Goal: Entertainment & Leisure: Browse casually

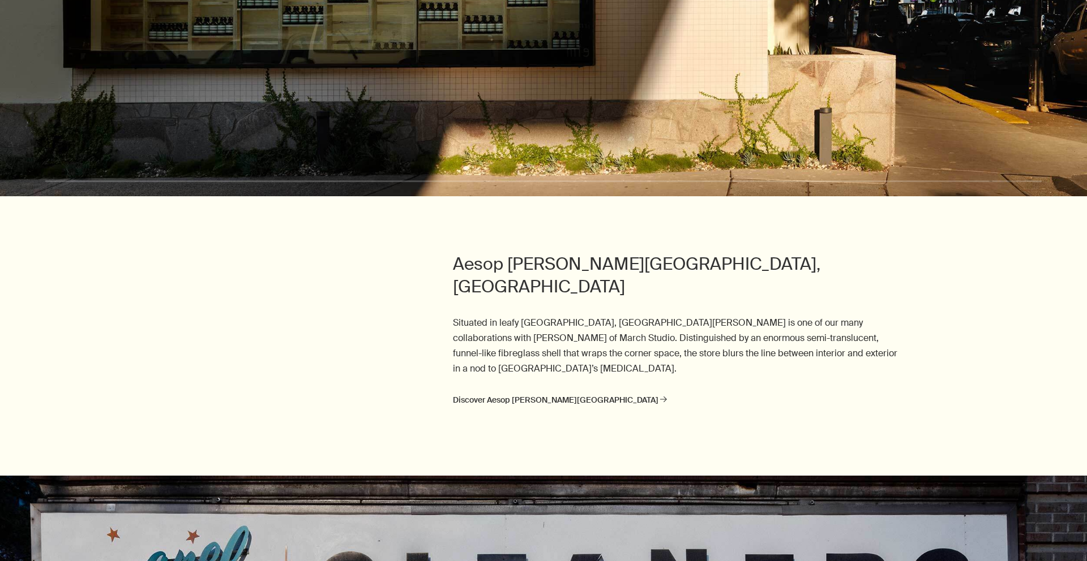
scroll to position [1202, 0]
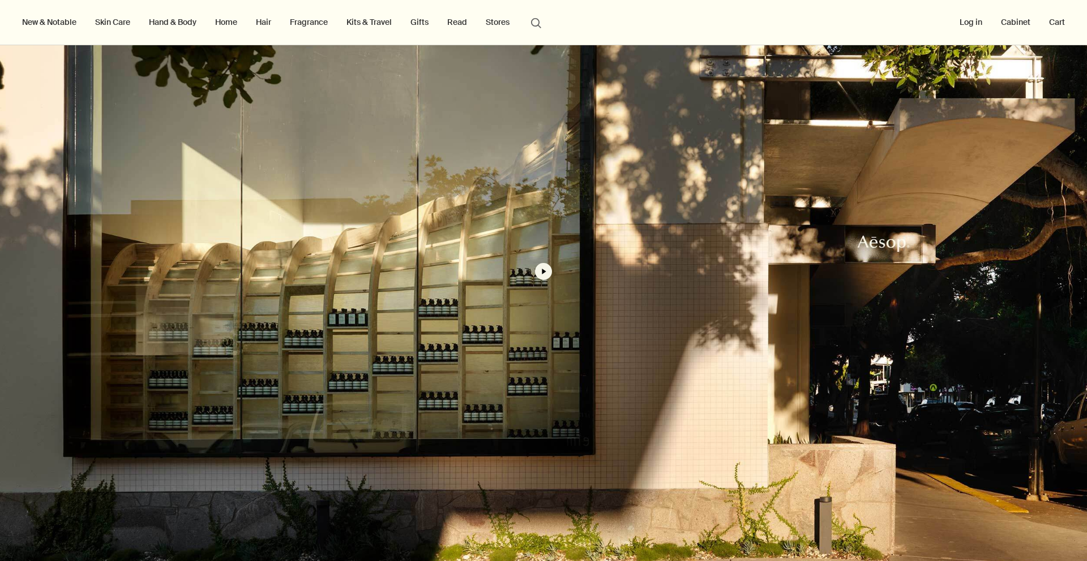
click at [539, 267] on button "play" at bounding box center [543, 271] width 17 height 17
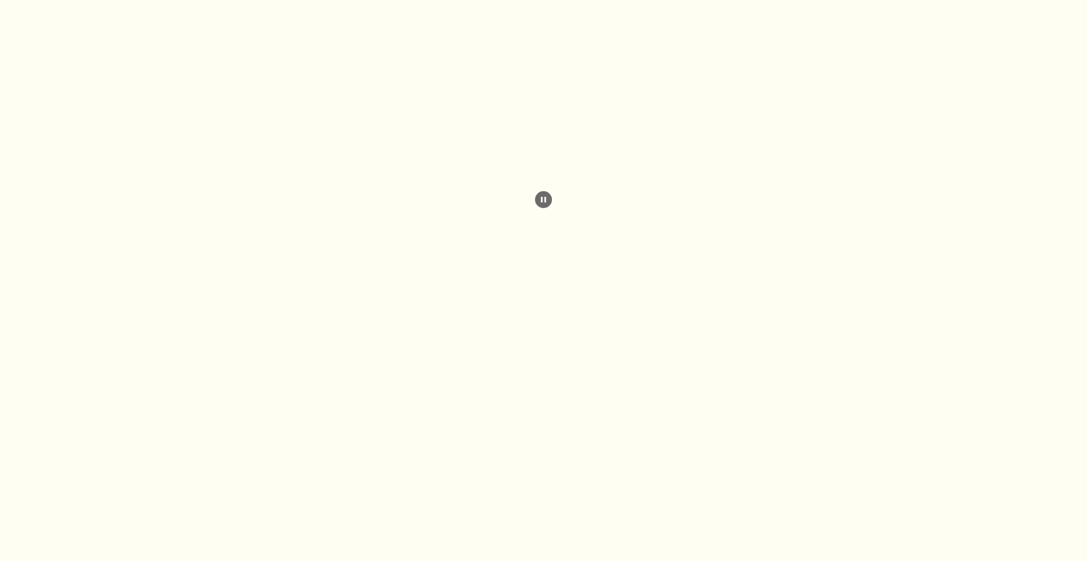
scroll to position [1276, 0]
click at [850, 160] on video at bounding box center [543, 198] width 1087 height 628
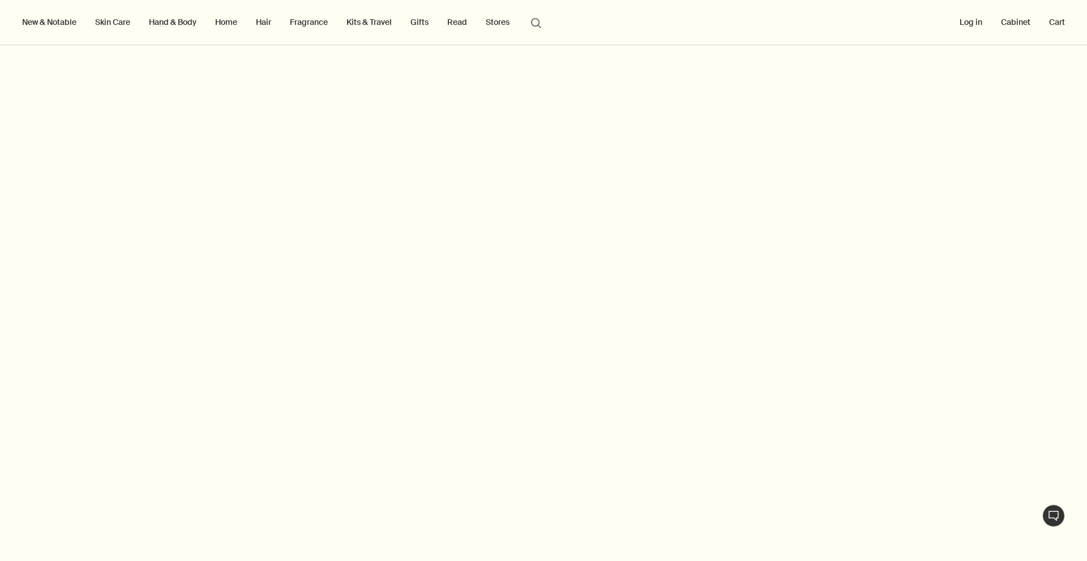
scroll to position [1233, 0]
click at [890, 539] on div at bounding box center [543, 540] width 996 height 2
click at [893, 541] on div at bounding box center [543, 540] width 996 height 2
drag, startPoint x: 867, startPoint y: 539, endPoint x: 894, endPoint y: 540, distance: 27.7
click at [894, 540] on div at bounding box center [543, 540] width 996 height 2
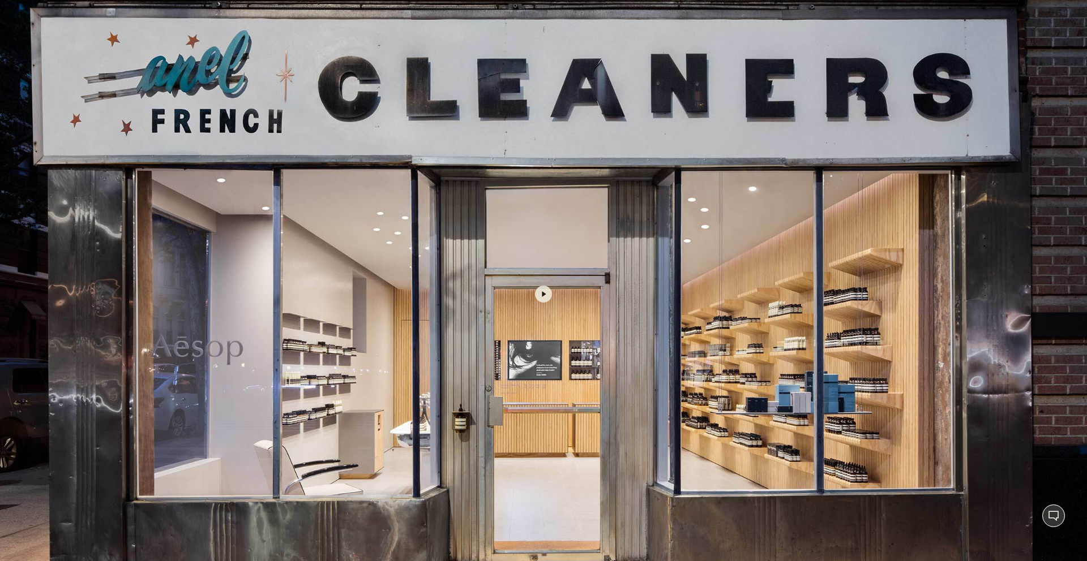
scroll to position [2091, 0]
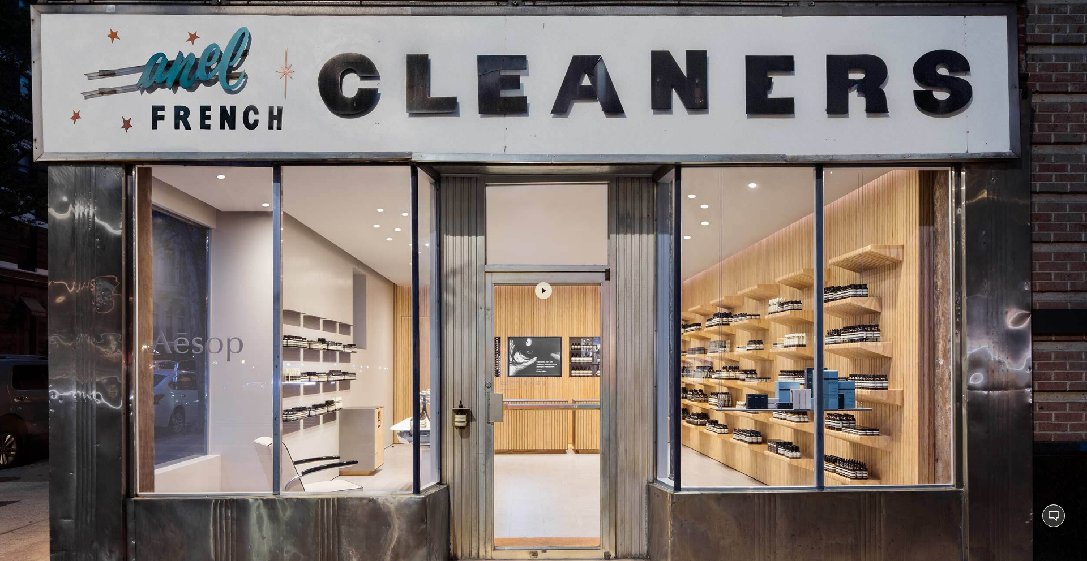
click at [540, 259] on button "button" at bounding box center [543, 291] width 1087 height 628
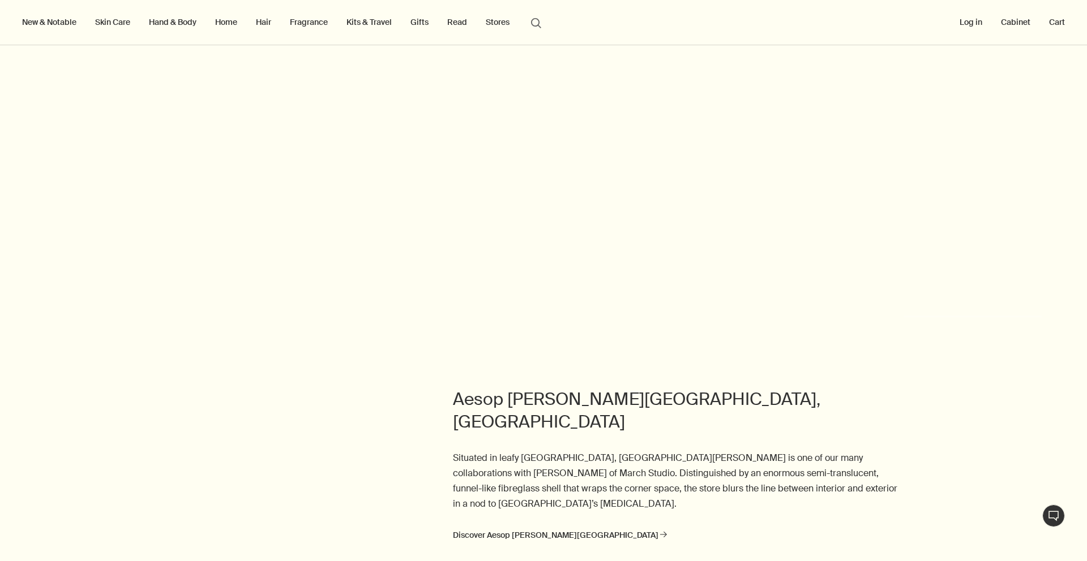
scroll to position [1281, 0]
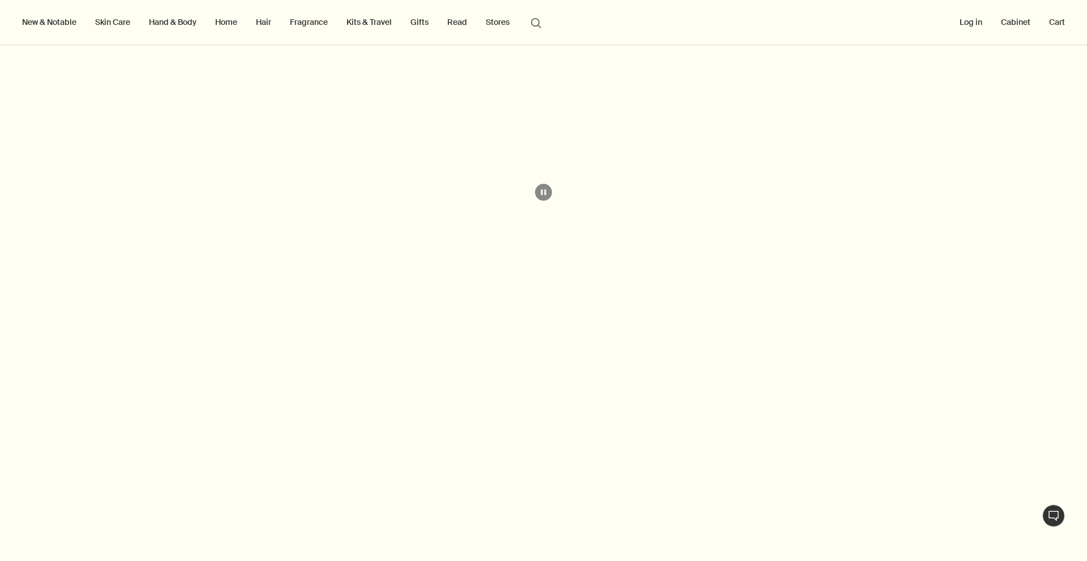
click at [533, 188] on video at bounding box center [543, 192] width 1087 height 628
click at [539, 189] on button "pause" at bounding box center [543, 192] width 17 height 17
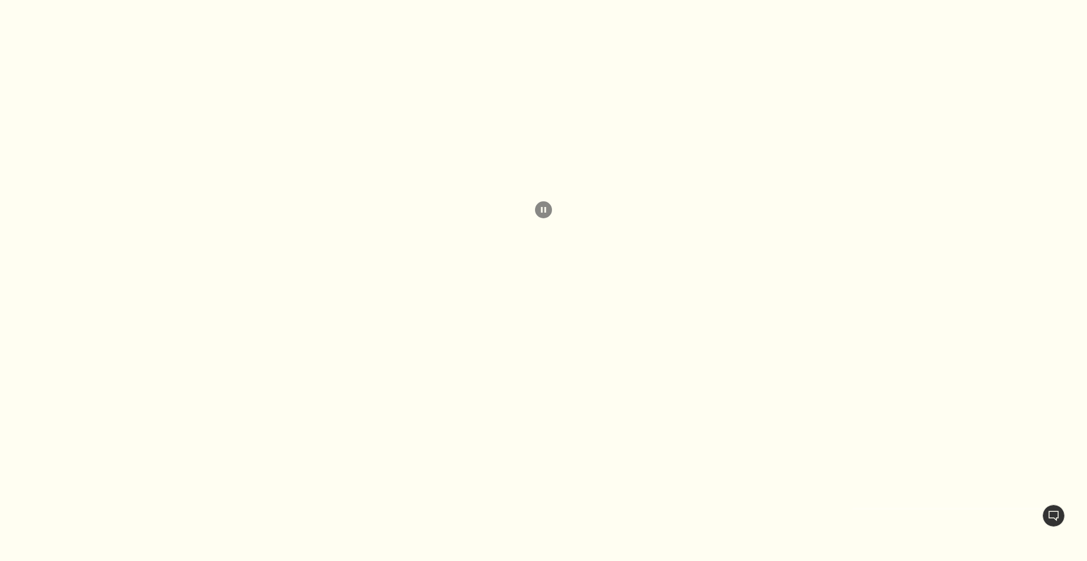
scroll to position [2176, 0]
click at [569, 264] on video at bounding box center [543, 206] width 1087 height 628
click at [548, 192] on video at bounding box center [543, 206] width 1087 height 628
click at [542, 198] on button "pause" at bounding box center [543, 206] width 17 height 17
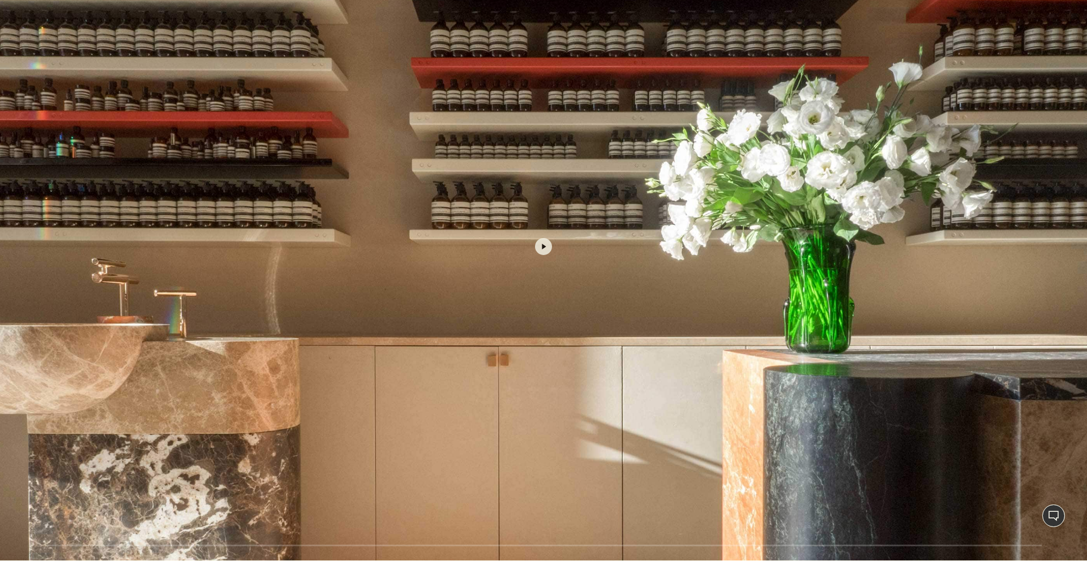
scroll to position [2983, 0]
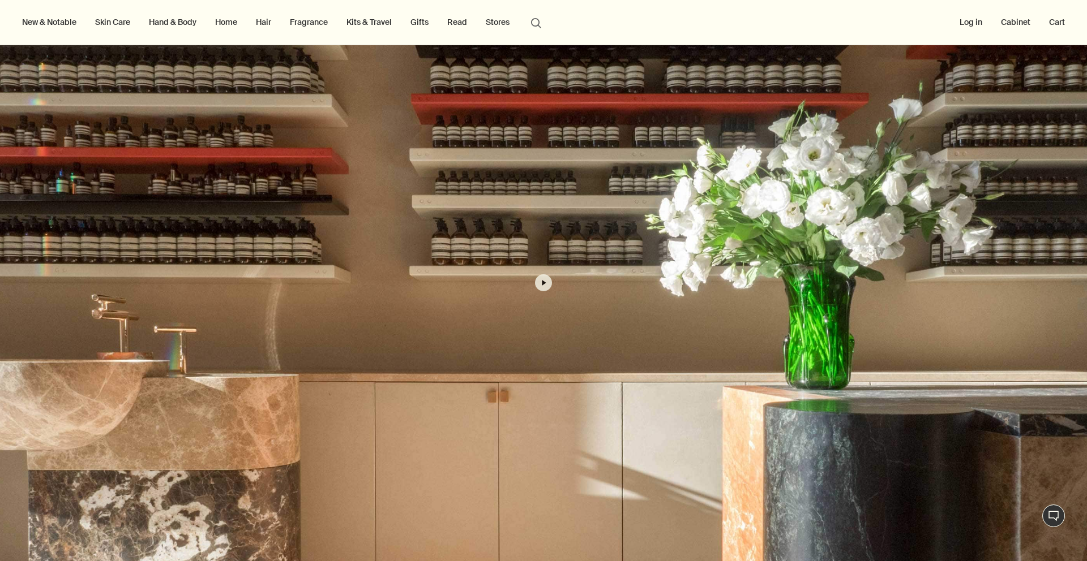
click at [535, 254] on button "button" at bounding box center [543, 283] width 1087 height 628
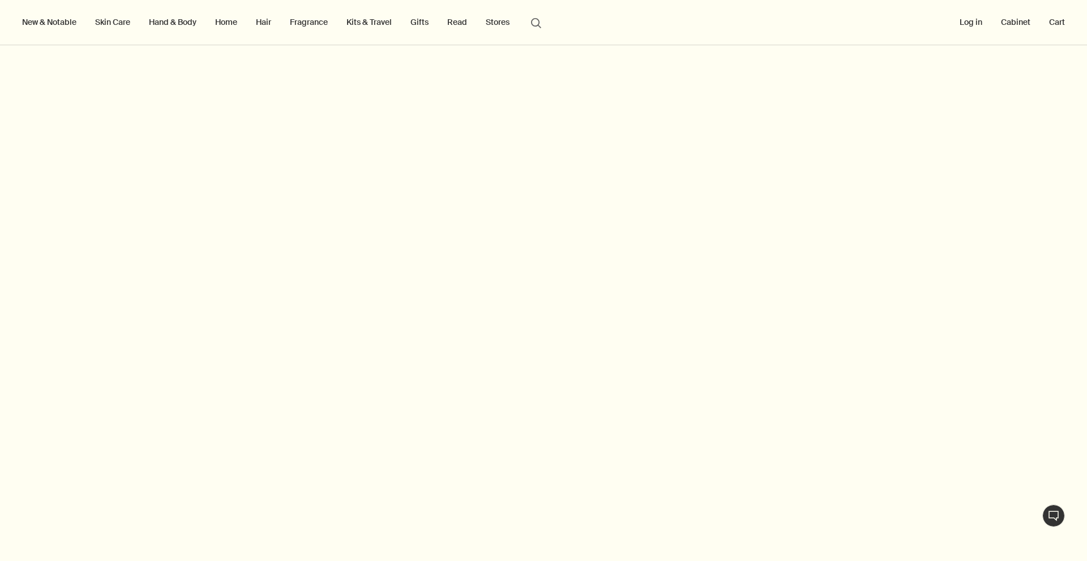
scroll to position [3066, 0]
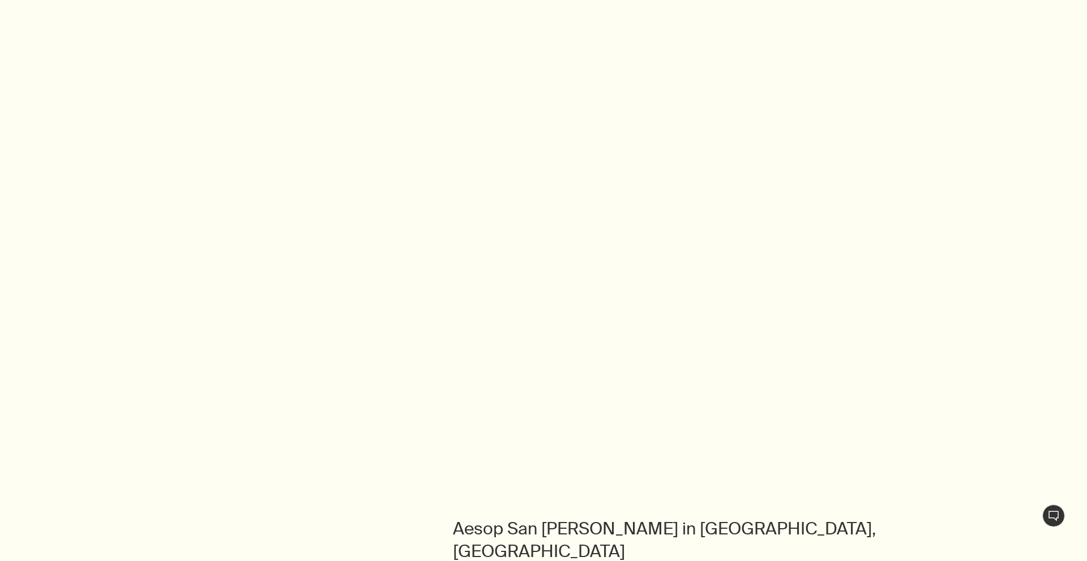
click at [535, 254] on video at bounding box center [543, 147] width 1087 height 628
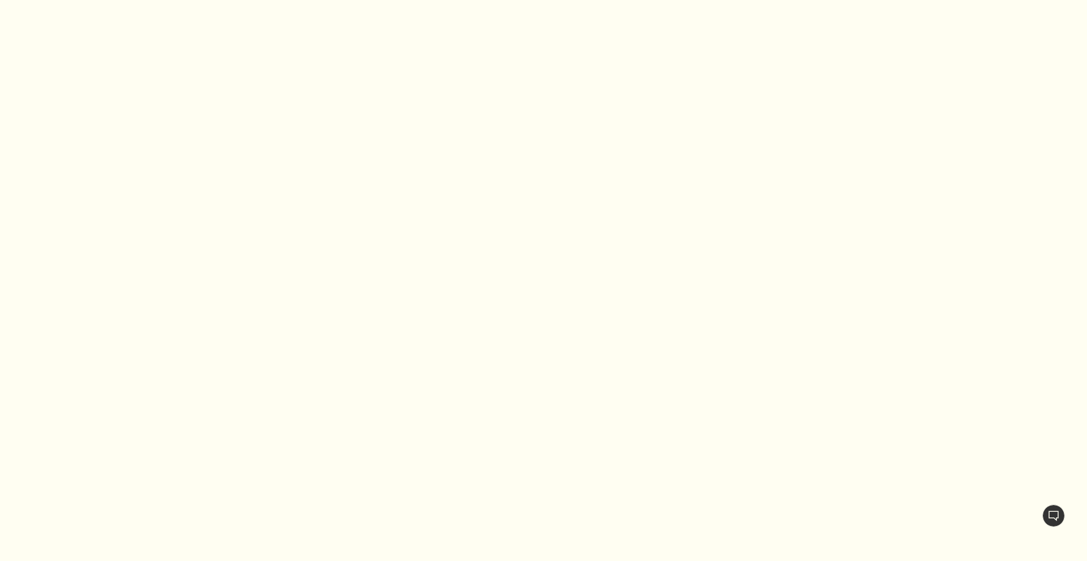
scroll to position [2961, 0]
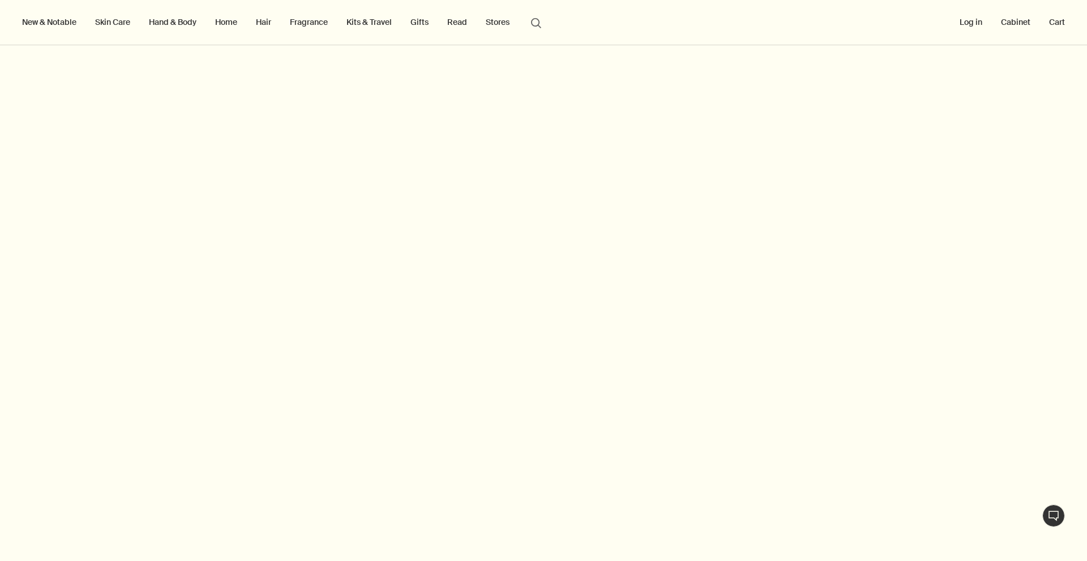
click at [535, 254] on video at bounding box center [543, 305] width 1087 height 628
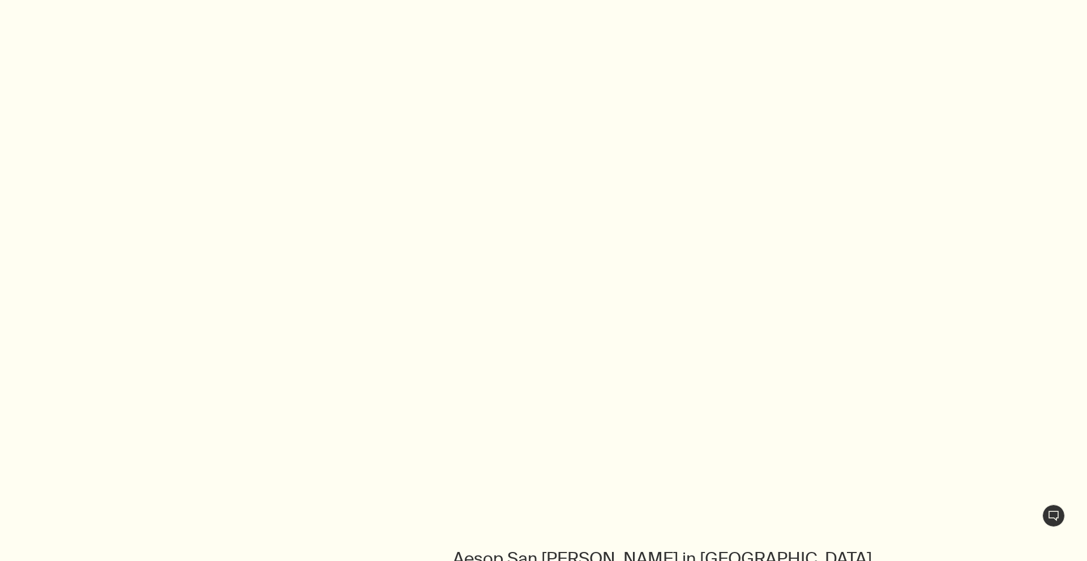
scroll to position [3093, 0]
click at [535, 254] on video at bounding box center [543, 173] width 1087 height 628
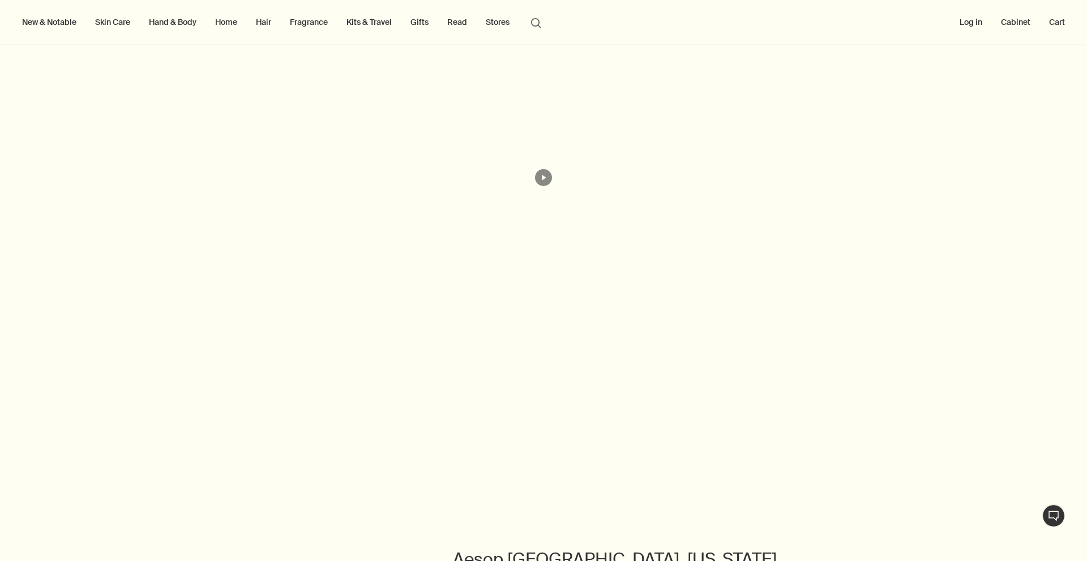
scroll to position [2143, 0]
click at [564, 271] on video at bounding box center [543, 239] width 1087 height 628
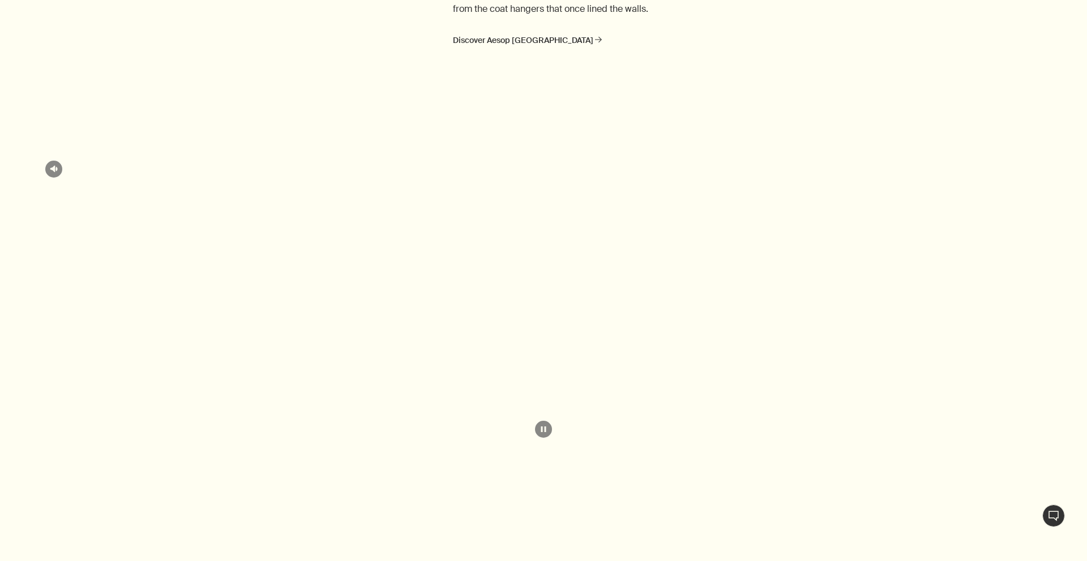
scroll to position [2867, 0]
click at [541, 391] on button "pause" at bounding box center [543, 399] width 17 height 17
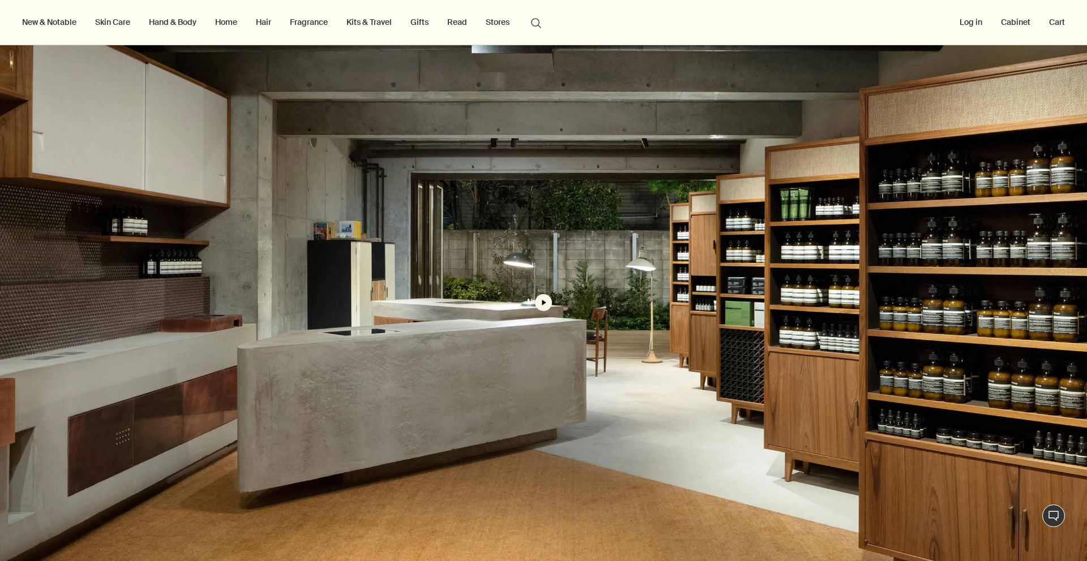
scroll to position [286, 0]
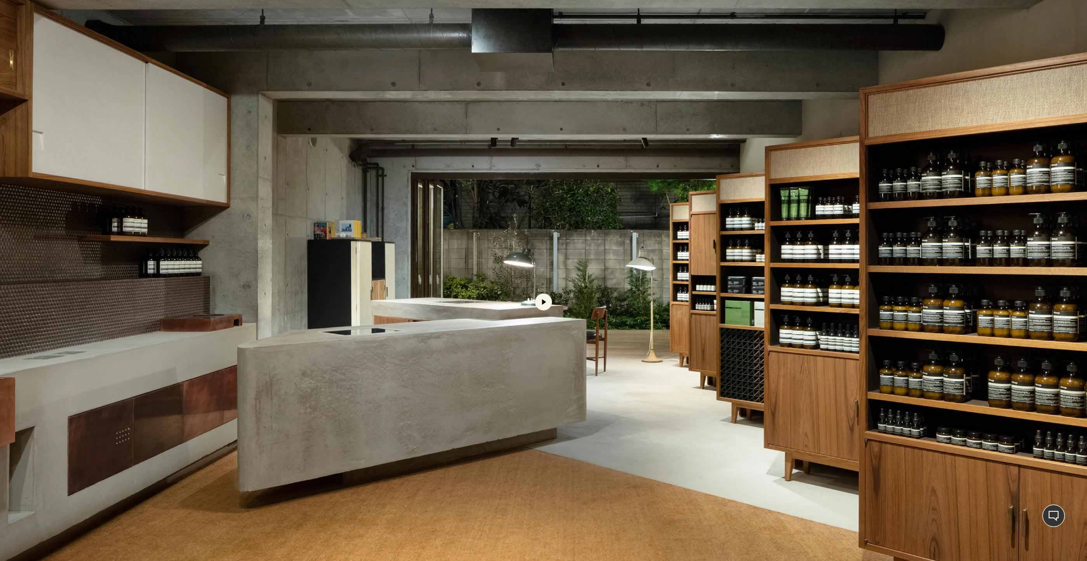
click at [544, 299] on button "play" at bounding box center [543, 302] width 17 height 17
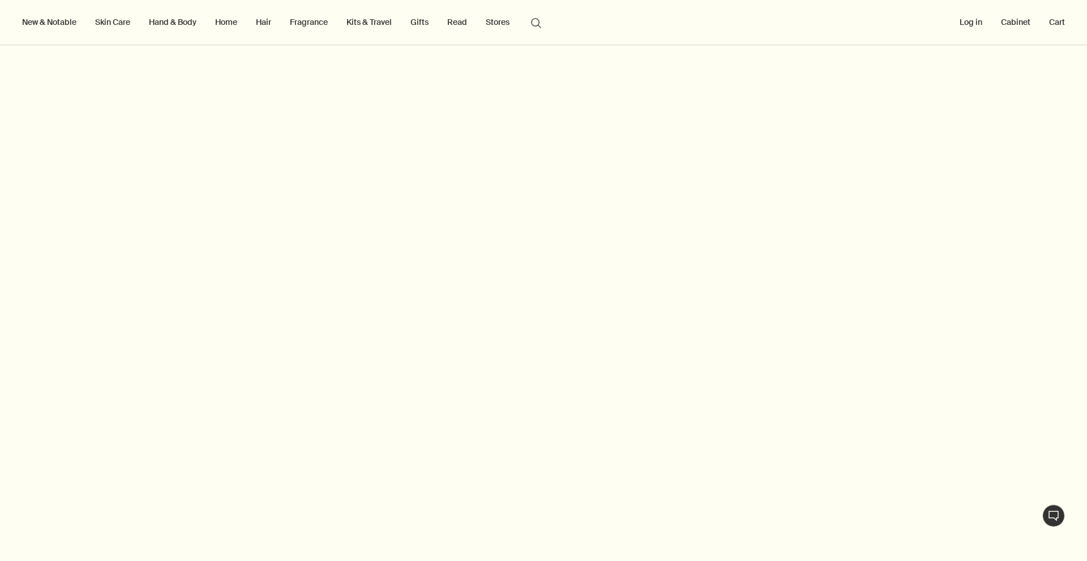
scroll to position [340, 0]
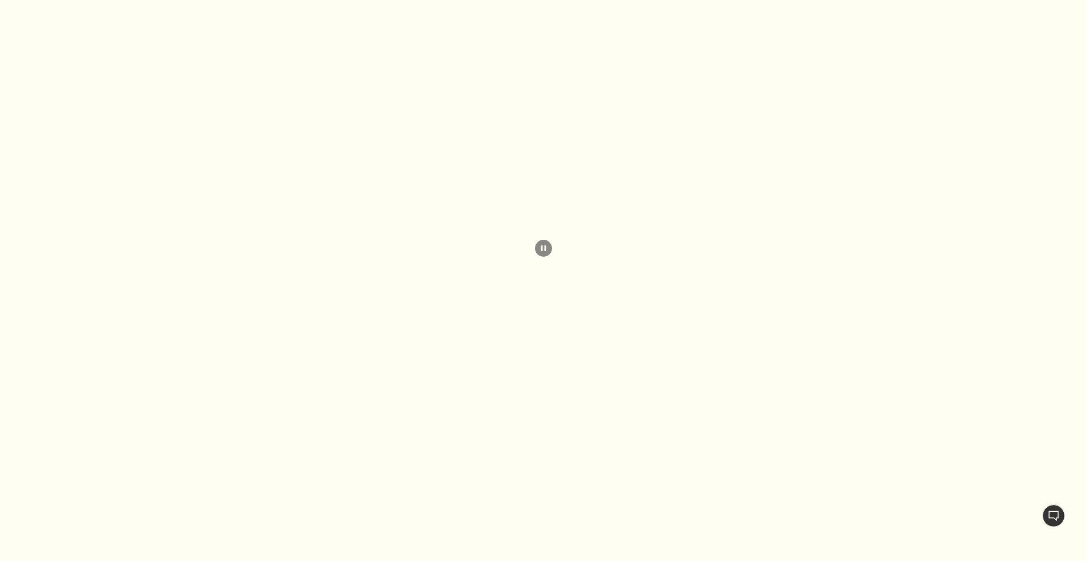
click at [676, 551] on video at bounding box center [543, 248] width 1087 height 628
click at [674, 547] on div at bounding box center [365, 548] width 640 height 2
click at [668, 548] on div at bounding box center [365, 548] width 640 height 2
drag, startPoint x: 149, startPoint y: 547, endPoint x: 126, endPoint y: 545, distance: 23.8
click at [126, 545] on div "unmuted unmuted CC close pause pause" at bounding box center [543, 248] width 1087 height 628
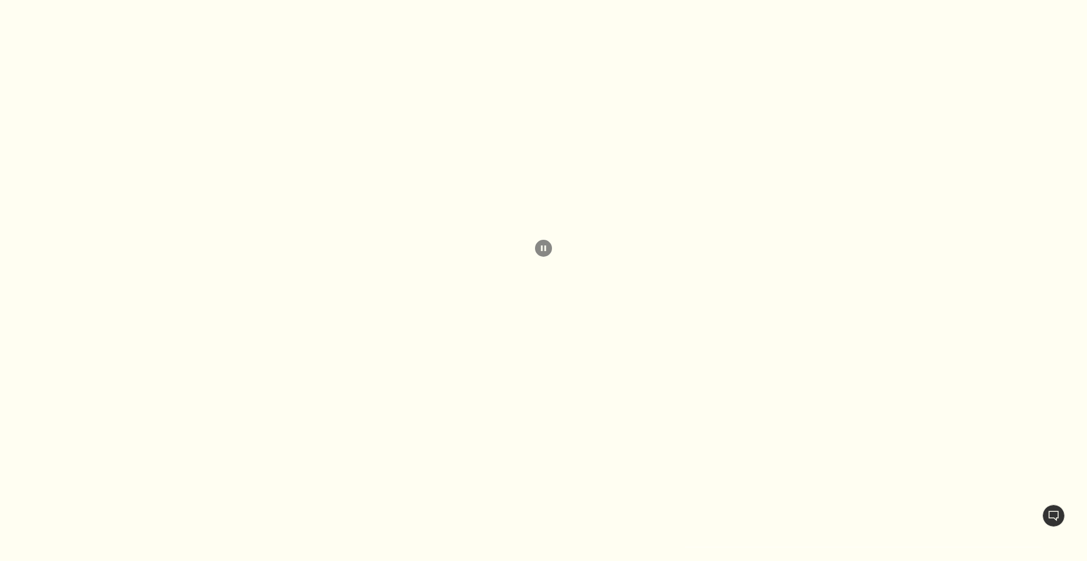
click at [619, 547] on div at bounding box center [365, 548] width 640 height 2
click at [534, 247] on video at bounding box center [543, 248] width 1087 height 628
click at [538, 247] on button "pause" at bounding box center [543, 248] width 17 height 17
click at [539, 247] on button "play" at bounding box center [543, 248] width 17 height 17
click at [851, 547] on div at bounding box center [543, 548] width 996 height 2
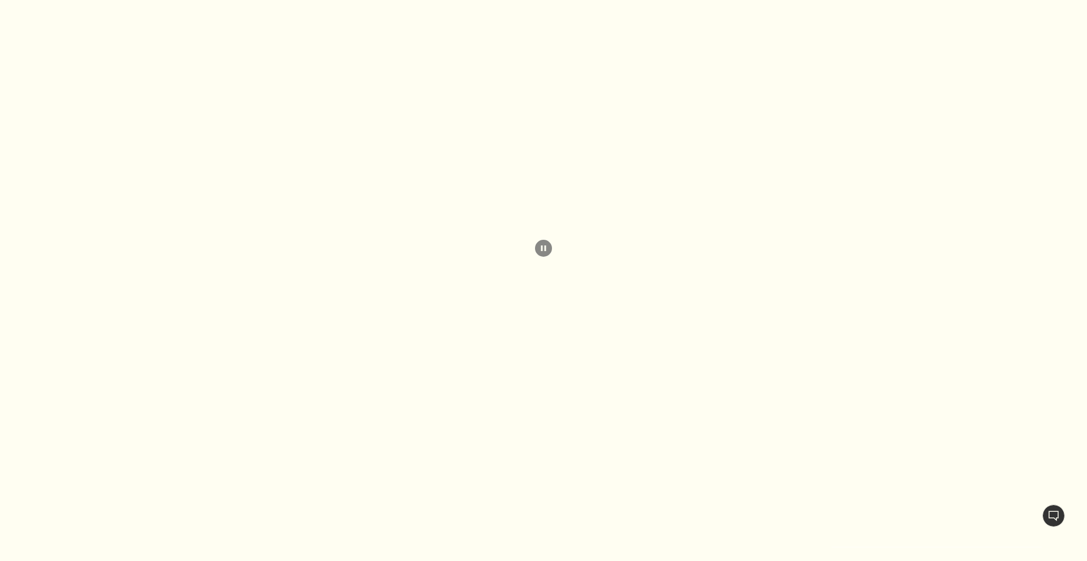
drag, startPoint x: 826, startPoint y: 547, endPoint x: 863, endPoint y: 545, distance: 37.4
click at [860, 545] on div "unmuted unmuted CC close pause pause" at bounding box center [543, 248] width 1087 height 628
click at [48, 548] on div at bounding box center [442, 548] width 794 height 2
click at [48, 548] on div at bounding box center [443, 548] width 796 height 2
click at [48, 548] on div at bounding box center [443, 548] width 797 height 2
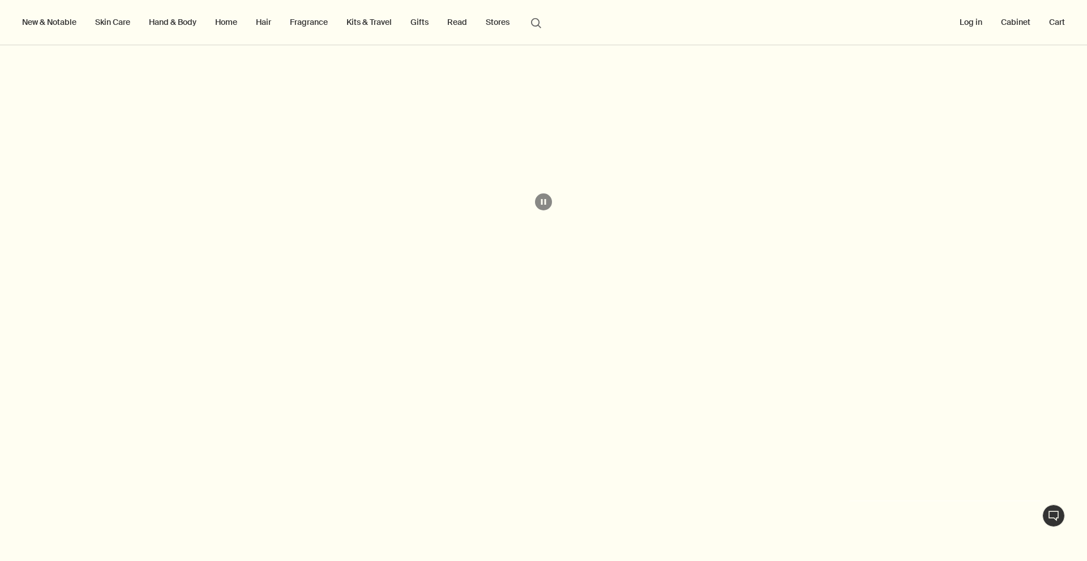
scroll to position [378, 0]
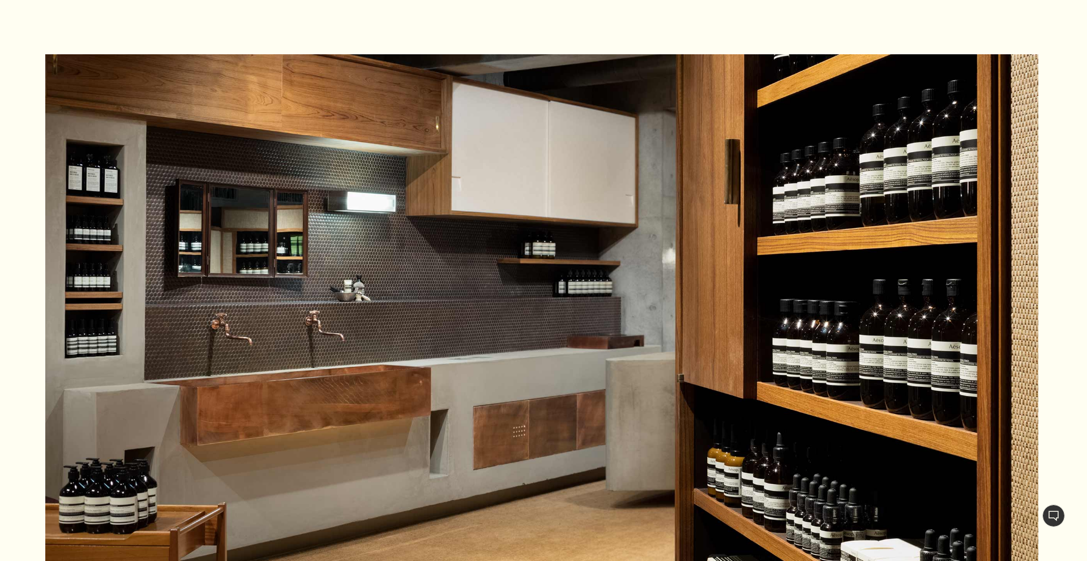
scroll to position [2177, 0]
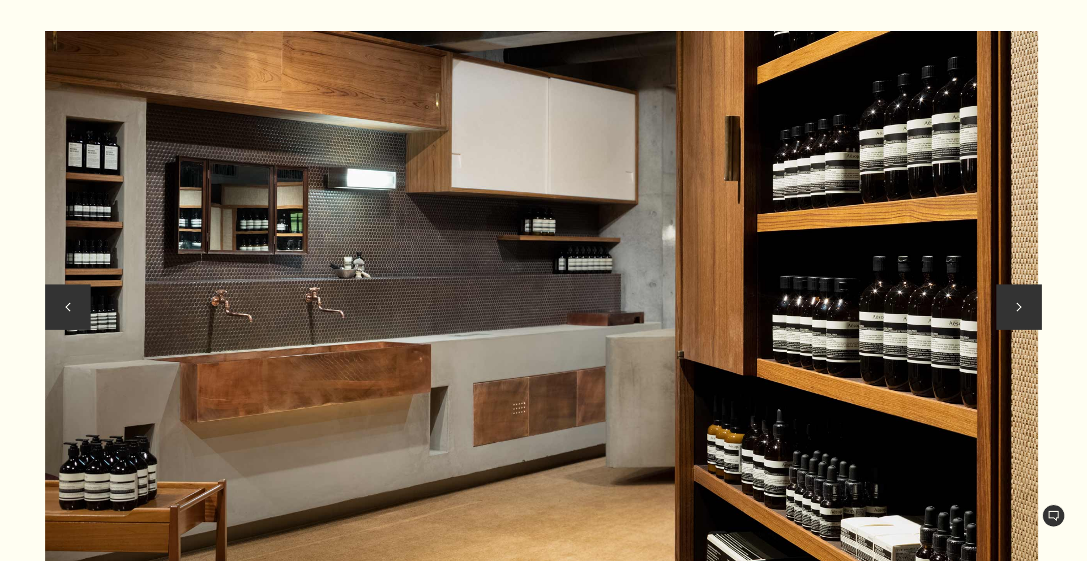
click at [1010, 315] on button "chevron" at bounding box center [1018, 307] width 45 height 45
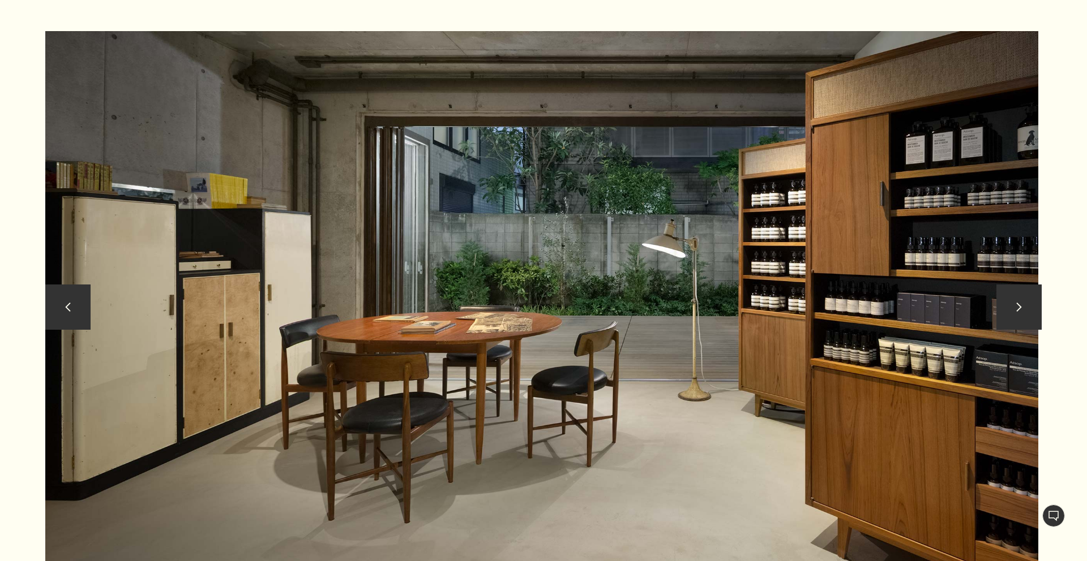
click at [1010, 315] on button "chevron" at bounding box center [1018, 307] width 45 height 45
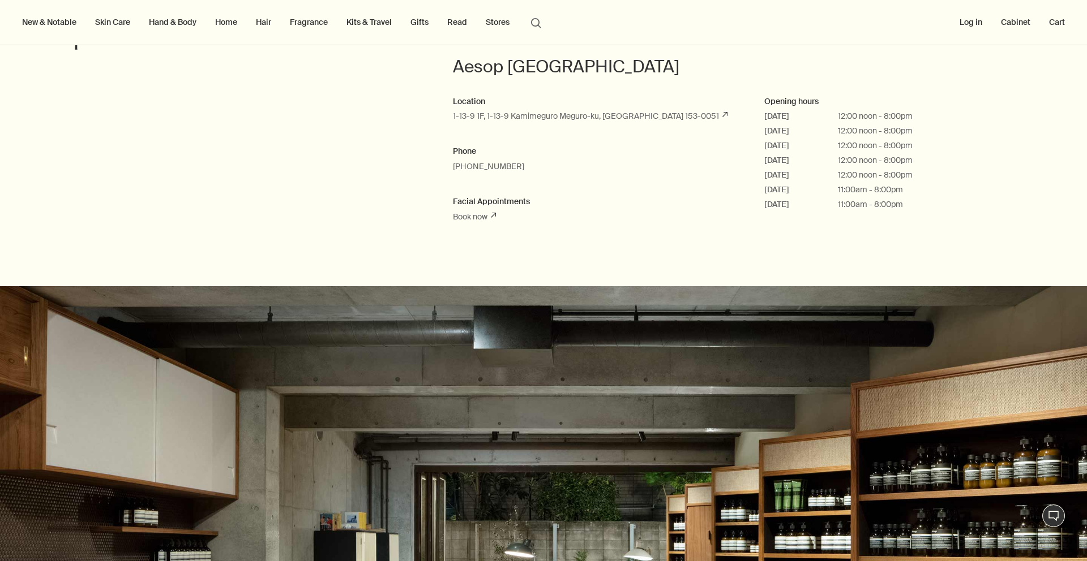
scroll to position [0, 0]
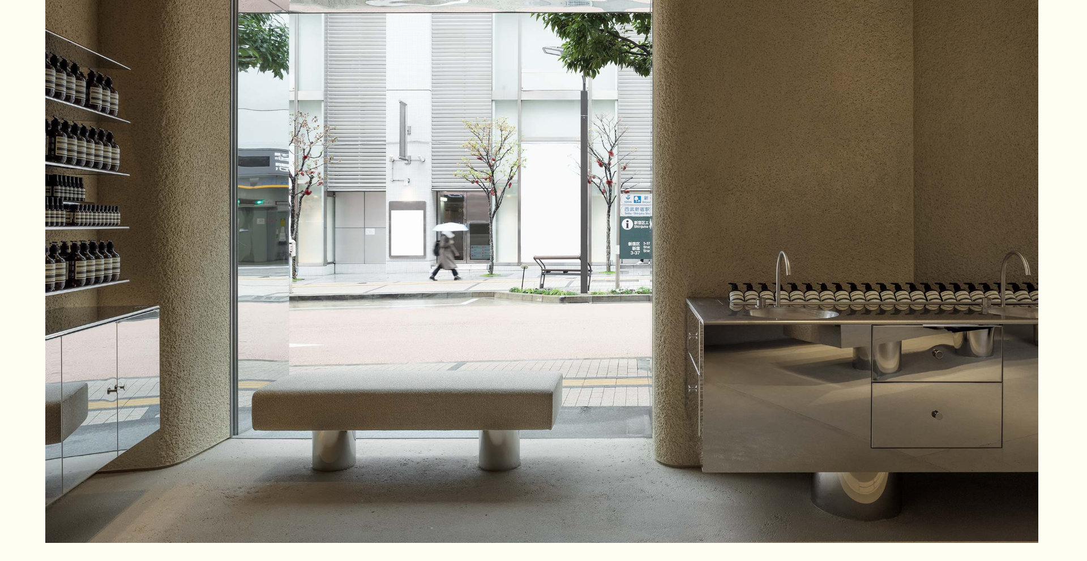
scroll to position [1323, 0]
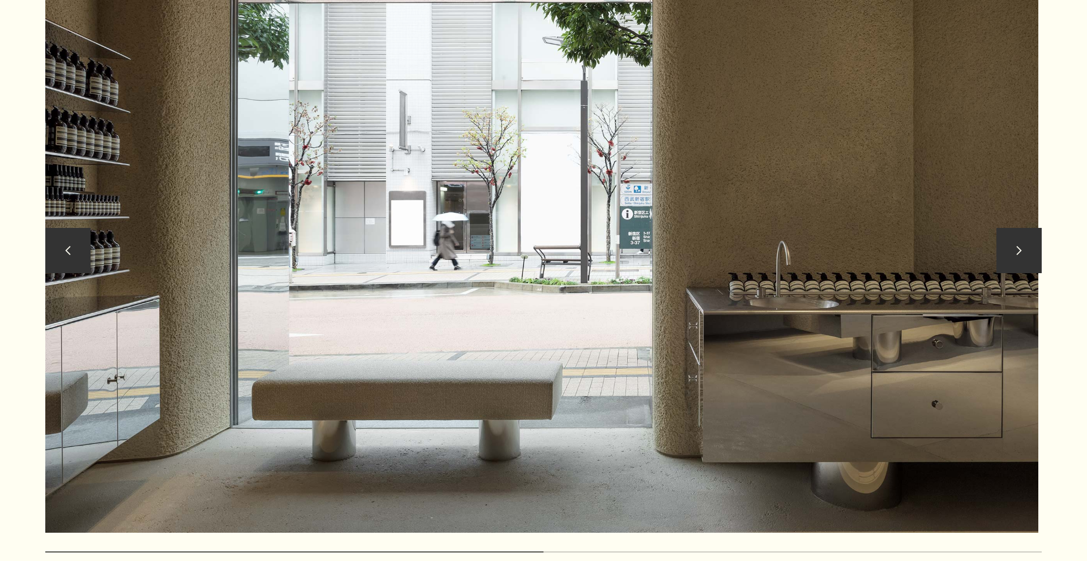
click at [1025, 261] on button "chevron" at bounding box center [1018, 250] width 45 height 45
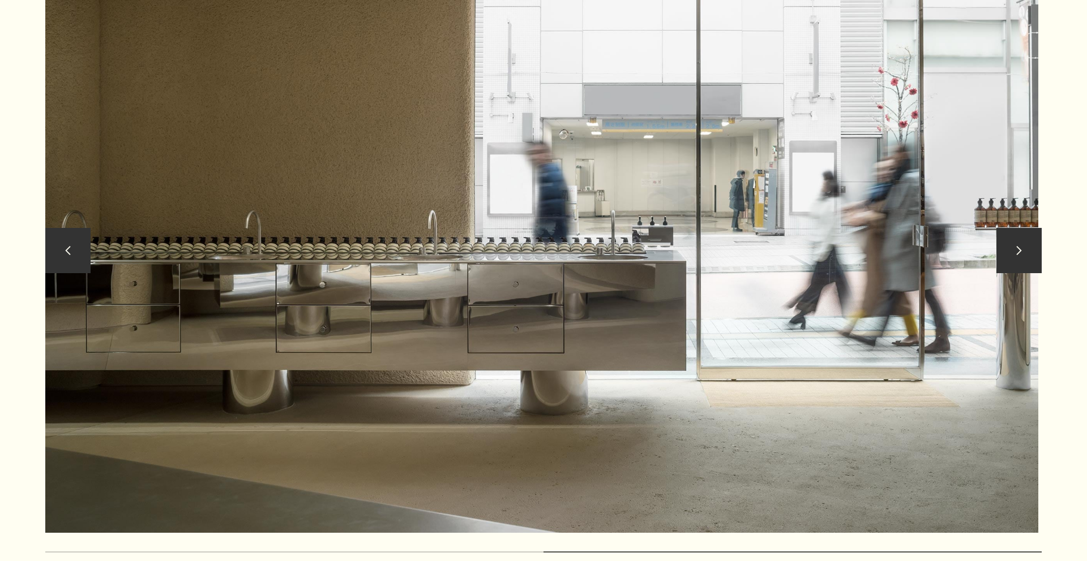
click at [1025, 261] on button "chevron" at bounding box center [1018, 250] width 45 height 45
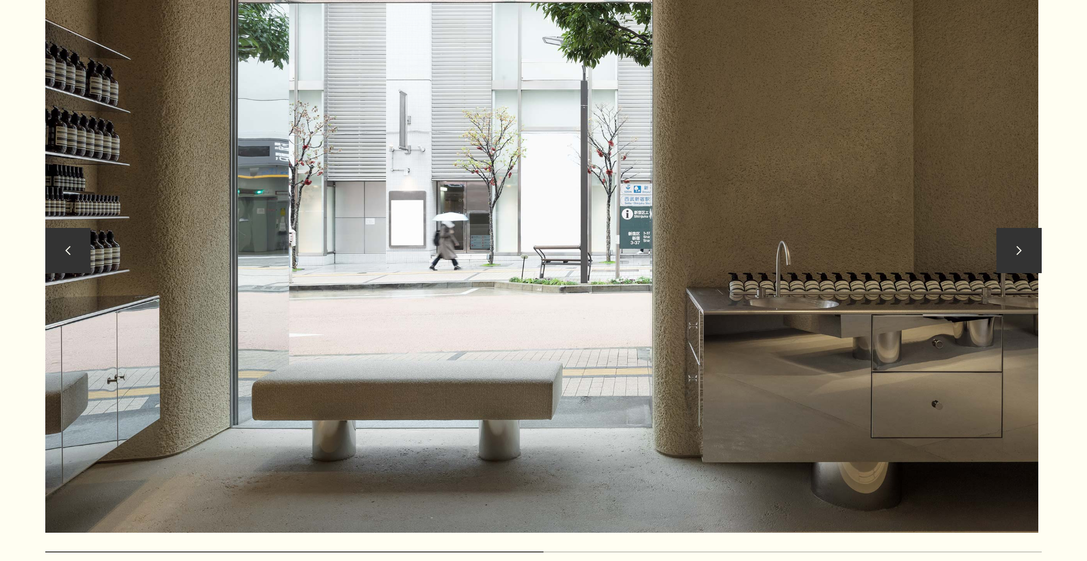
click at [1025, 261] on button "chevron" at bounding box center [1018, 250] width 45 height 45
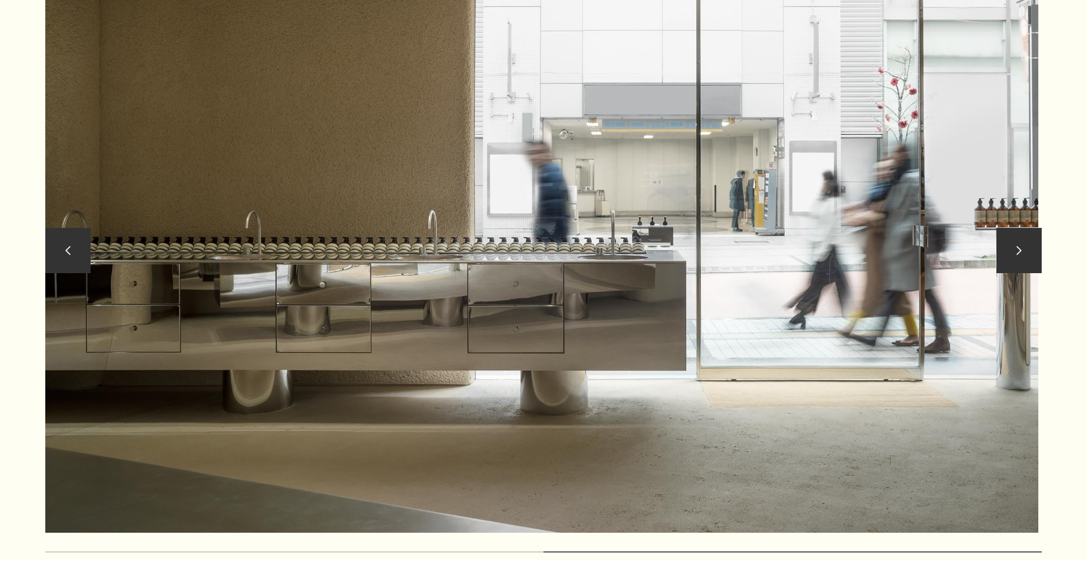
click at [1025, 261] on button "chevron" at bounding box center [1018, 250] width 45 height 45
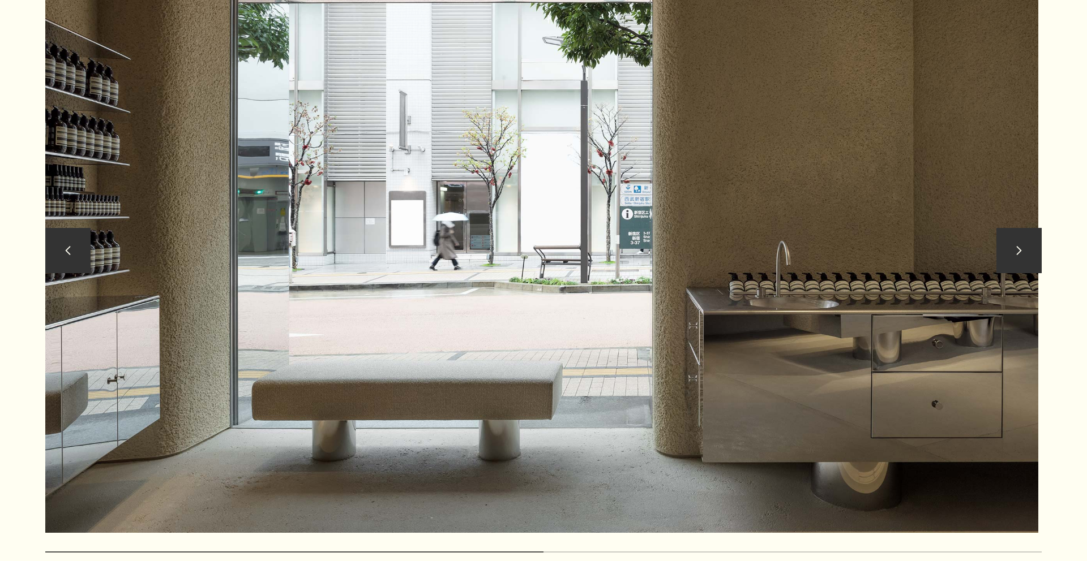
click at [1025, 261] on button "chevron" at bounding box center [1018, 250] width 45 height 45
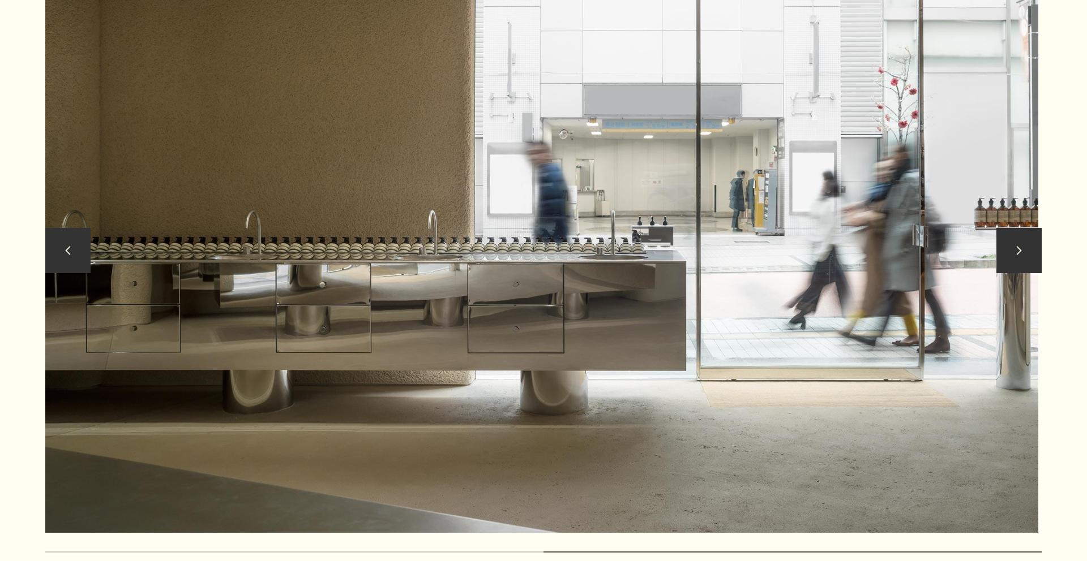
click at [1025, 261] on button "chevron" at bounding box center [1018, 250] width 45 height 45
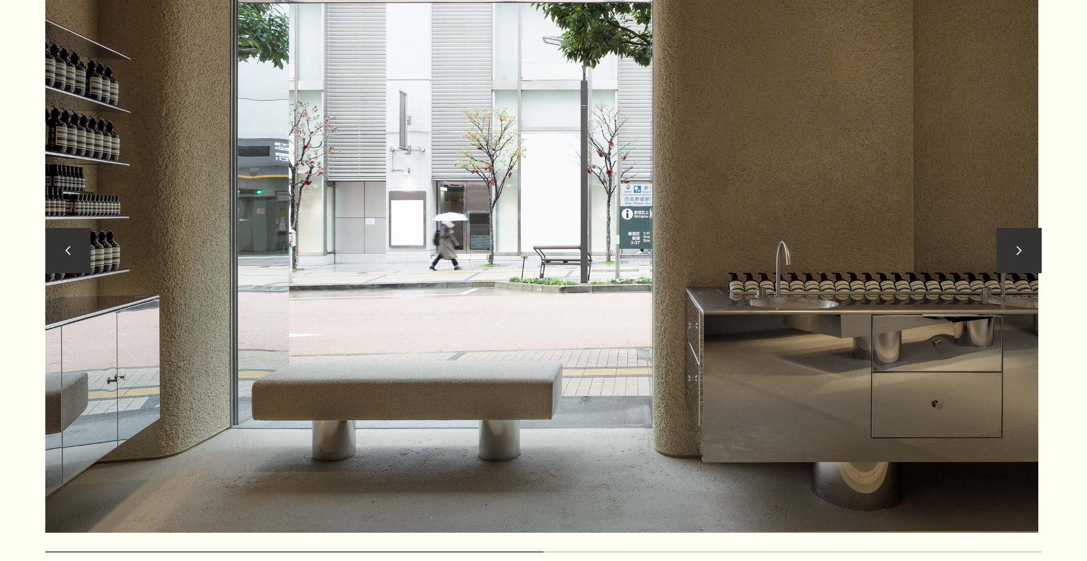
click at [1025, 261] on button "chevron" at bounding box center [1018, 250] width 45 height 45
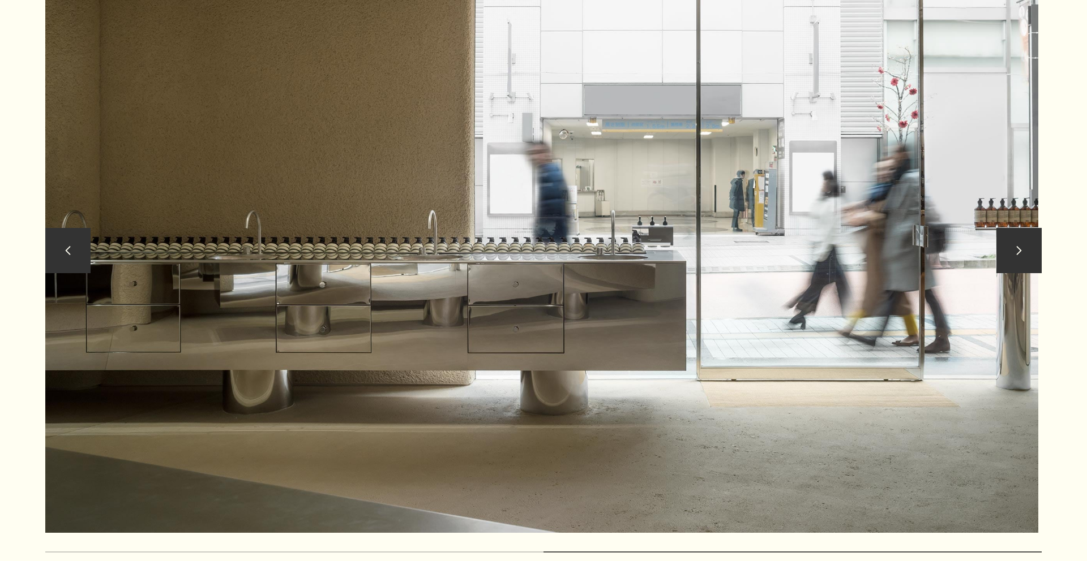
click at [1025, 261] on button "chevron" at bounding box center [1018, 250] width 45 height 45
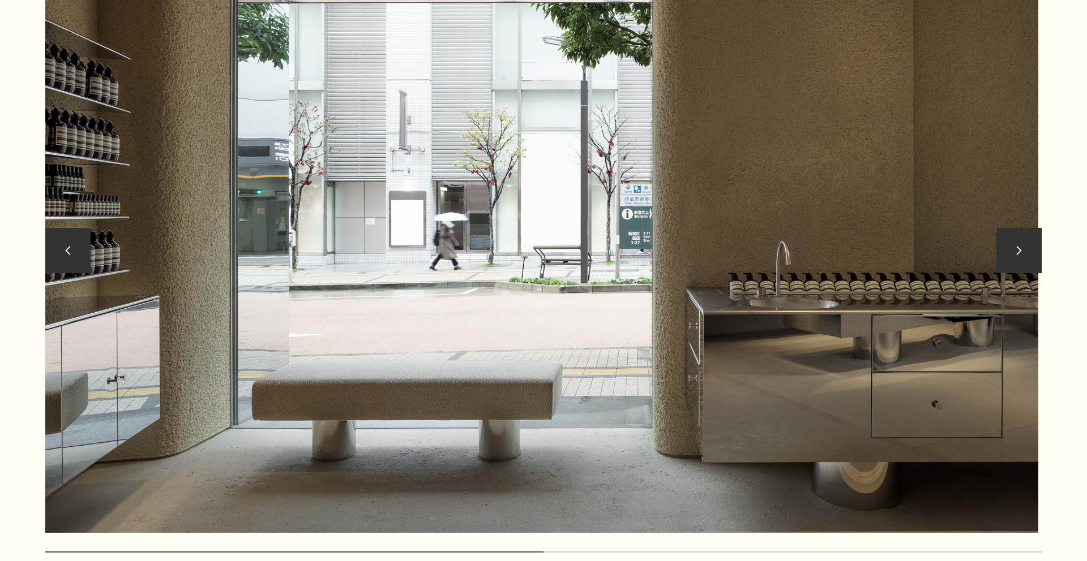
click at [1025, 261] on button "chevron" at bounding box center [1018, 250] width 45 height 45
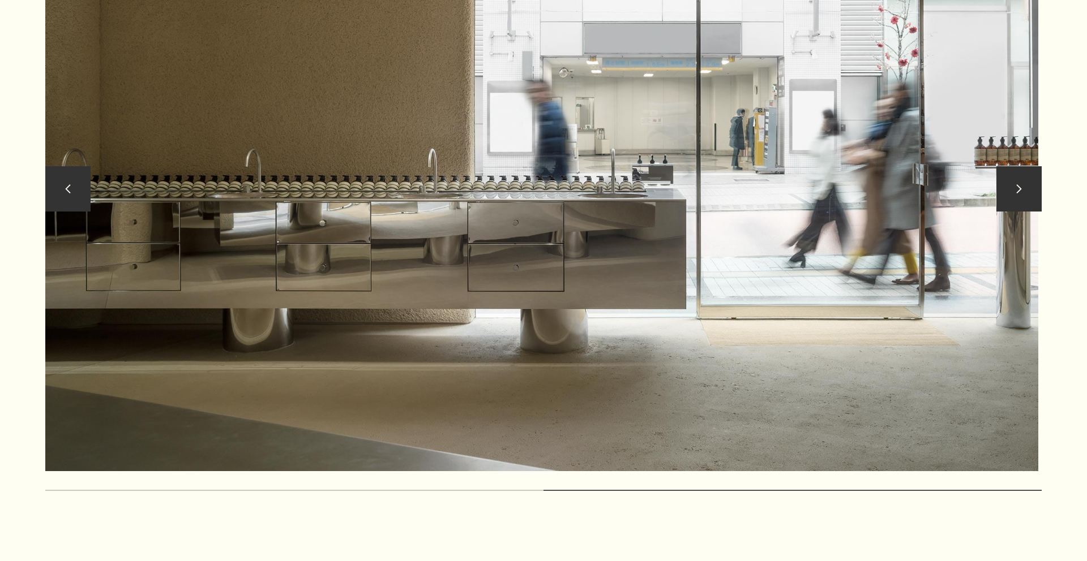
scroll to position [1288, 0]
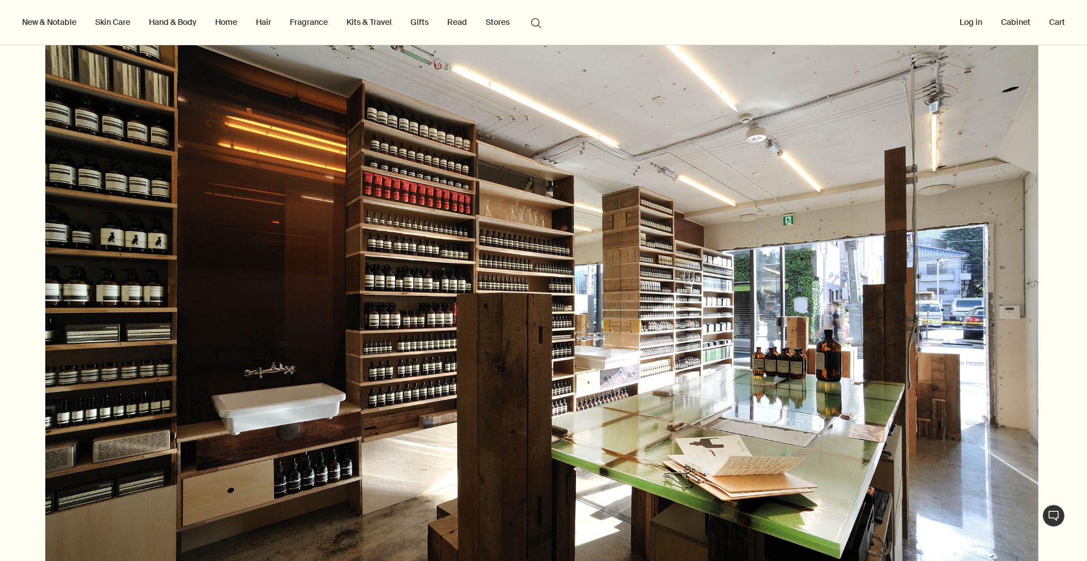
scroll to position [2103, 0]
